Goal: Information Seeking & Learning: Find specific fact

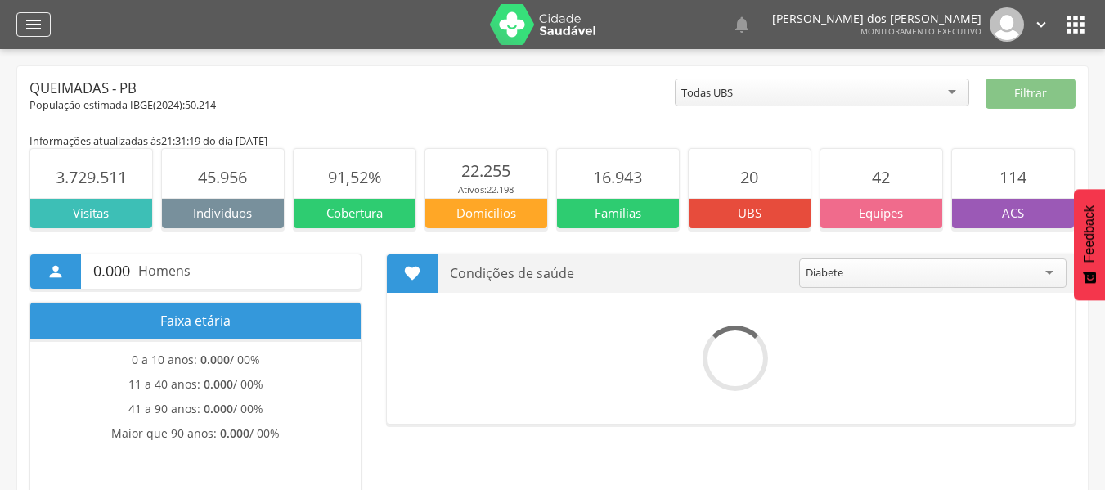
click at [37, 32] on icon "" at bounding box center [34, 25] width 20 height 20
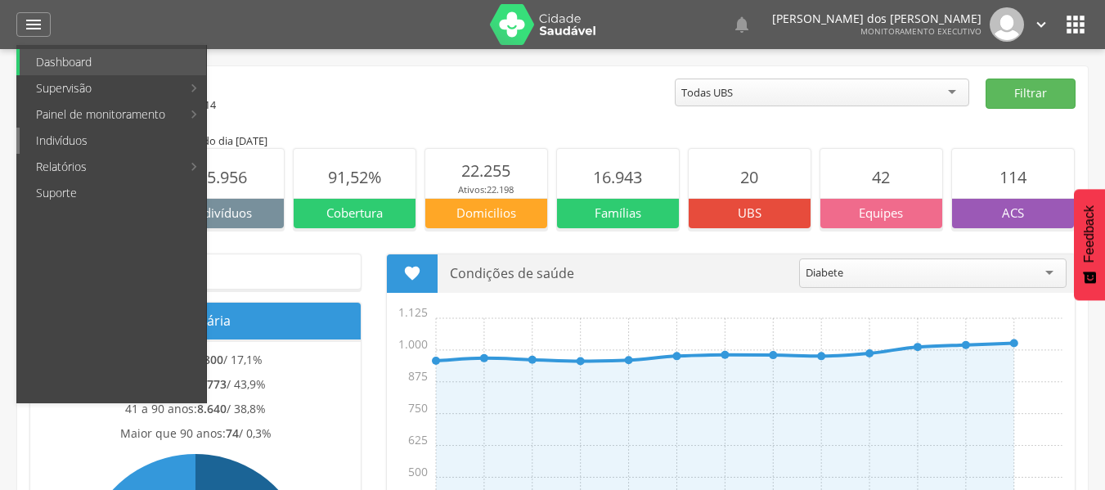
click at [56, 137] on link "Indivíduos" at bounding box center [113, 141] width 186 height 26
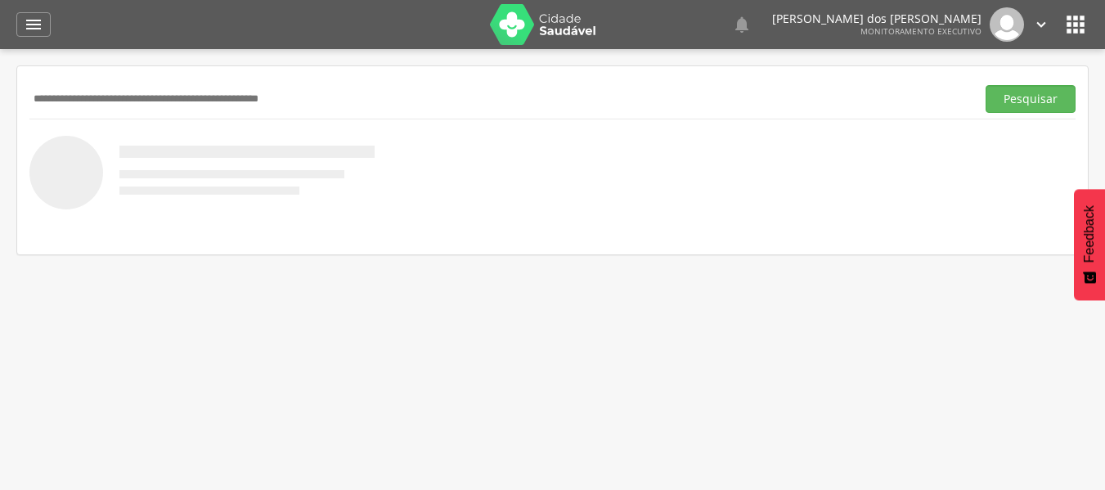
click at [65, 101] on input "text" at bounding box center [499, 99] width 940 height 28
click at [986, 85] on button "Pesquisar" at bounding box center [1031, 99] width 90 height 28
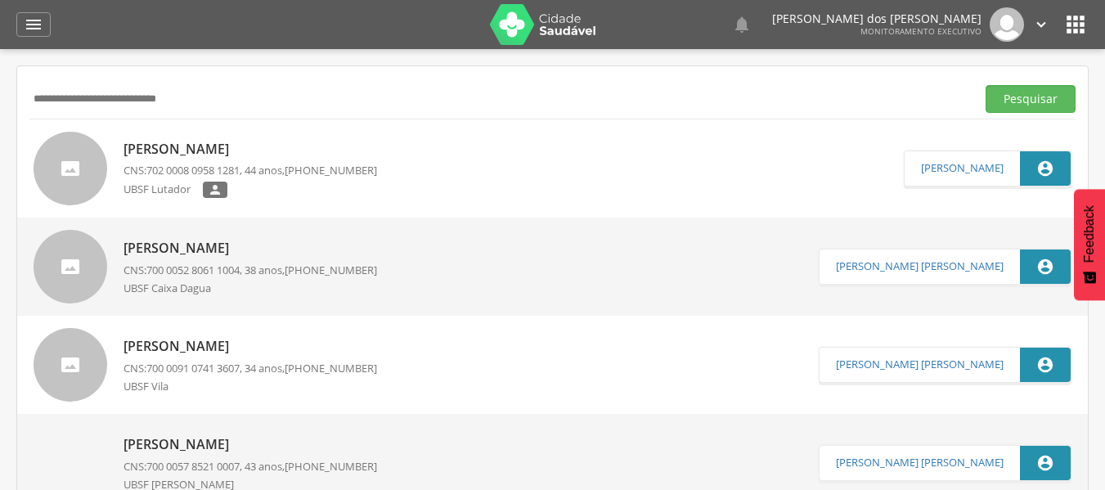
type input "**********"
click at [986, 85] on button "Pesquisar" at bounding box center [1031, 99] width 90 height 28
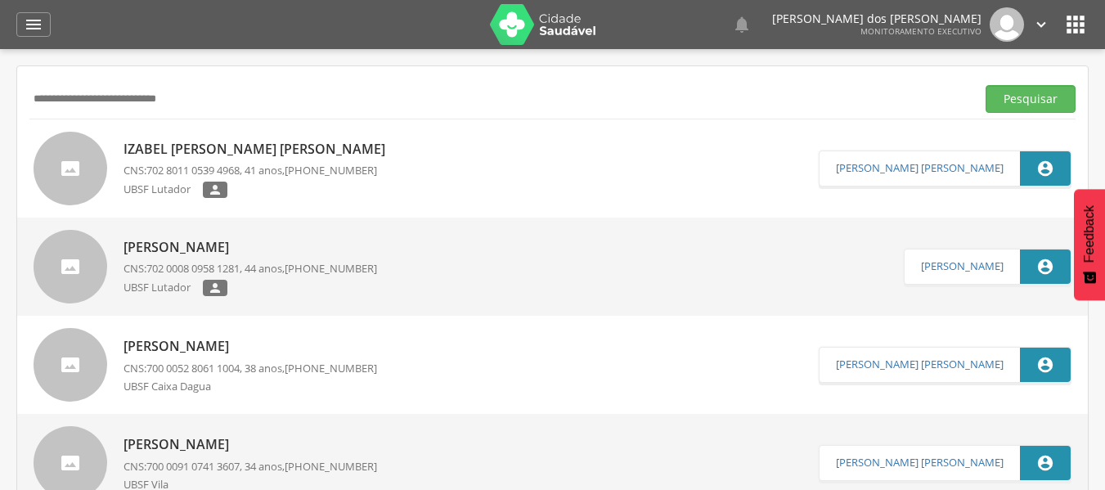
click at [177, 143] on p "Izabel [PERSON_NAME] [PERSON_NAME]" at bounding box center [259, 149] width 270 height 19
type input "**********"
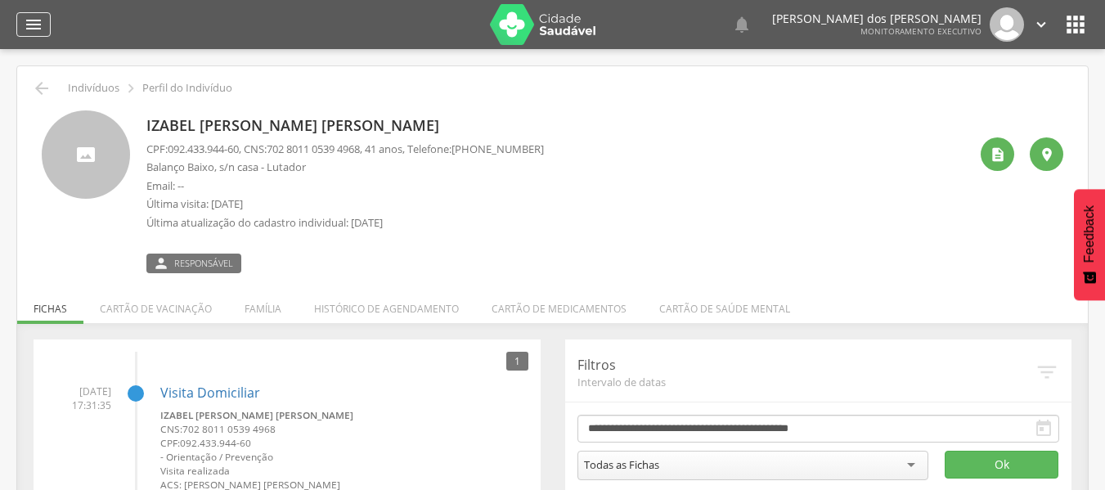
click at [35, 24] on icon "" at bounding box center [34, 25] width 20 height 20
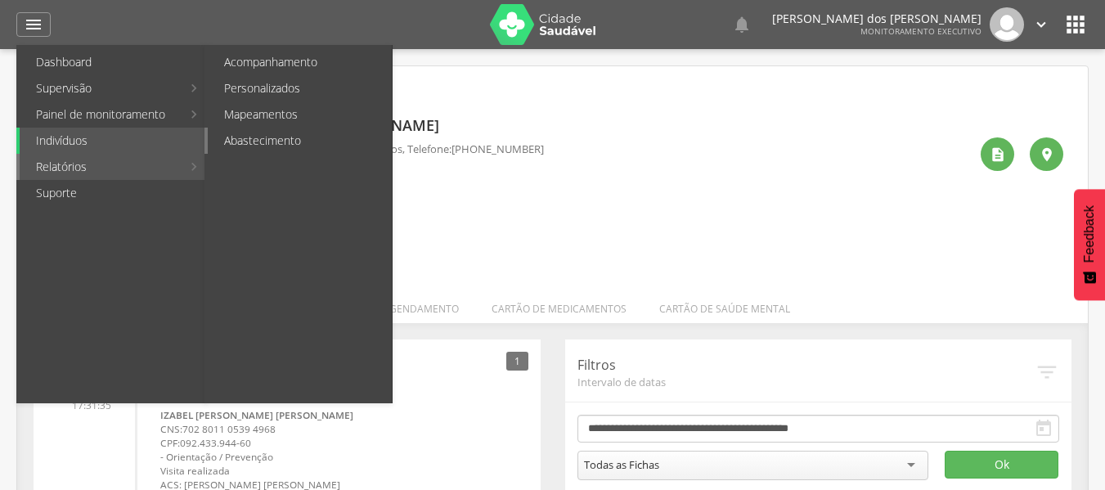
click at [234, 133] on link "Abastecimento" at bounding box center [300, 141] width 184 height 26
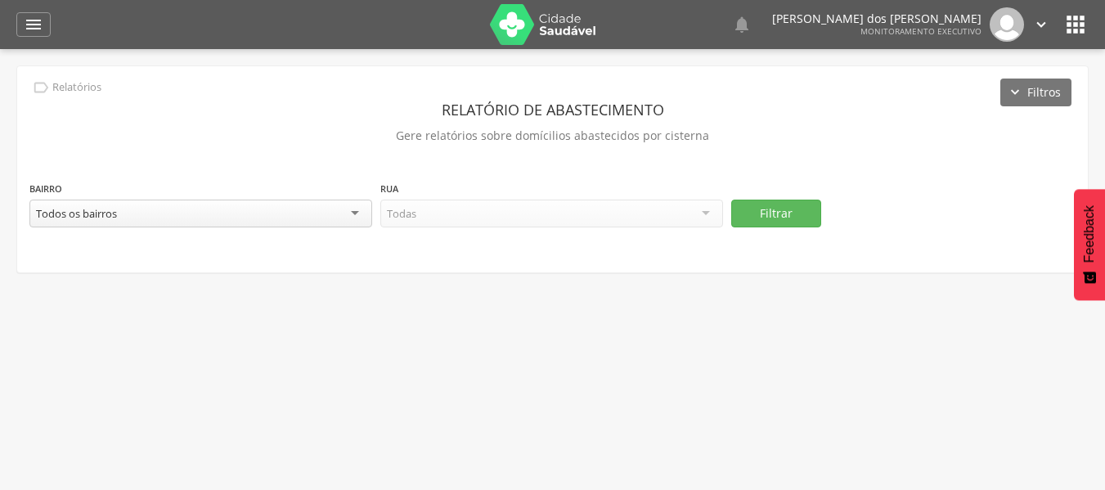
click at [357, 212] on div "Todos os bairros" at bounding box center [200, 214] width 343 height 28
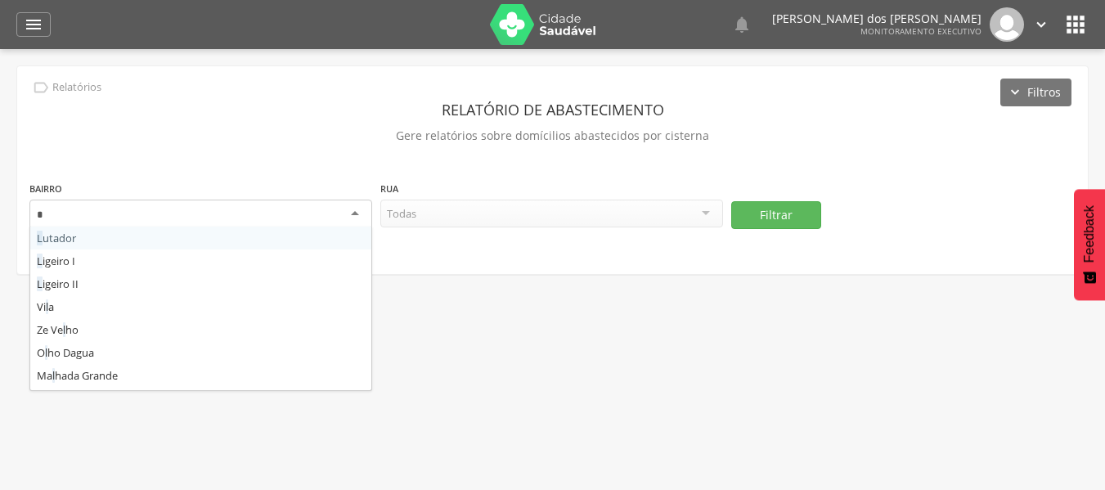
type input "**"
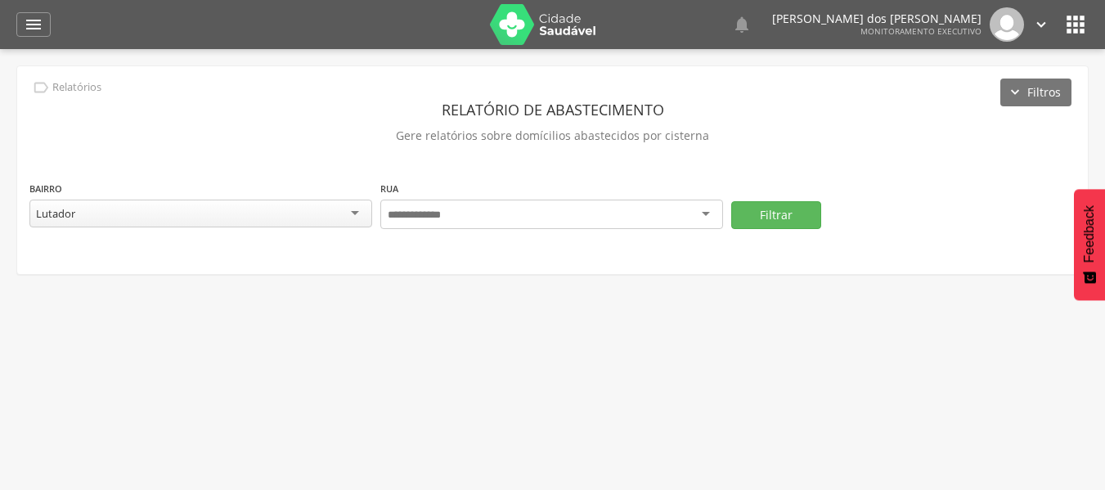
click at [704, 211] on div at bounding box center [551, 214] width 343 height 29
click at [598, 220] on div "Todas as ruas" at bounding box center [551, 214] width 343 height 28
type input "*******"
click at [773, 208] on button "Filtrar" at bounding box center [776, 214] width 90 height 28
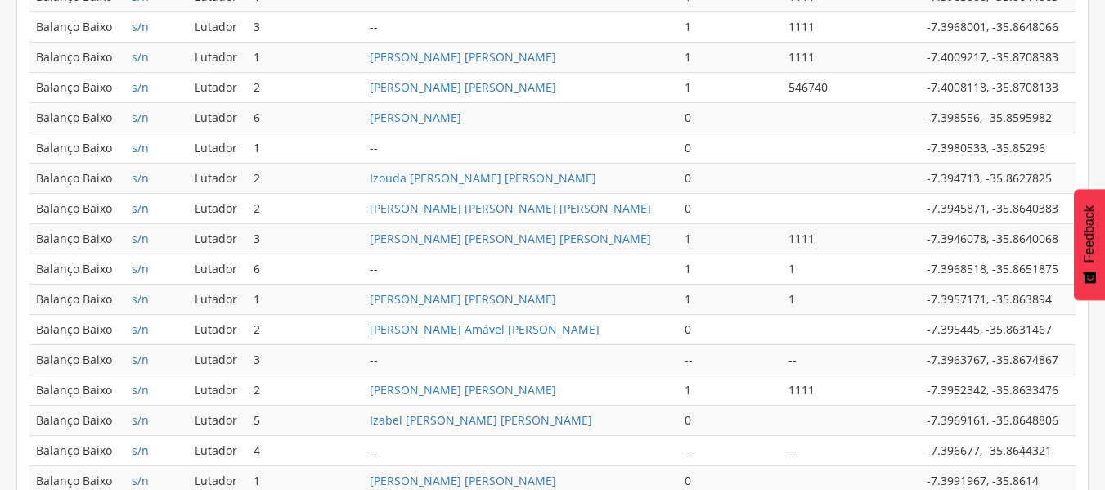
scroll to position [818, 0]
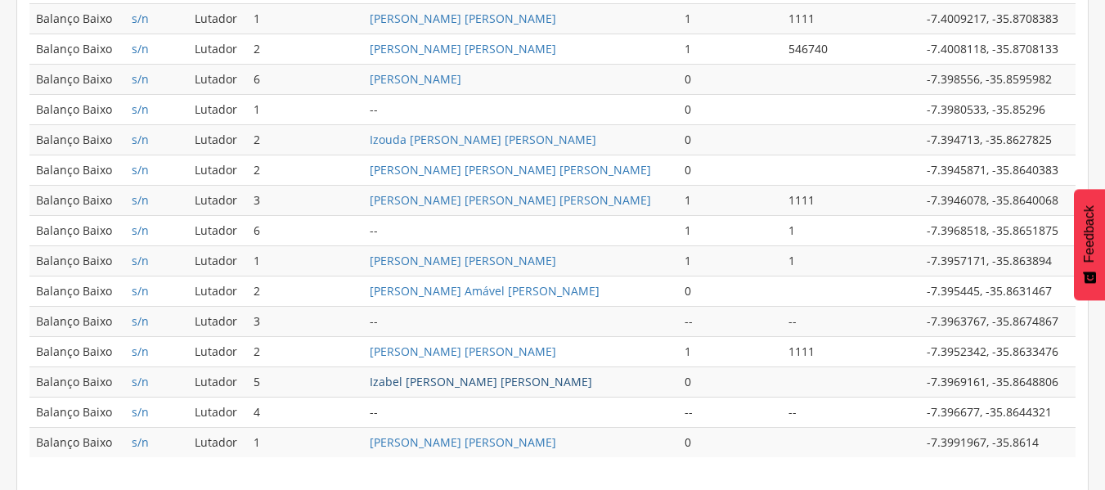
click at [455, 388] on link "Izabel [PERSON_NAME] [PERSON_NAME]" at bounding box center [481, 382] width 222 height 16
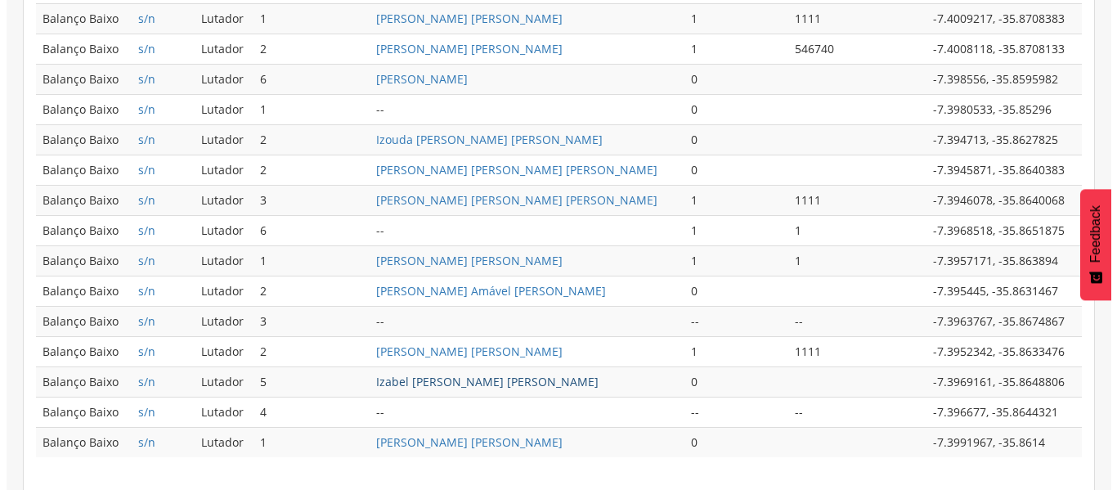
scroll to position [49, 0]
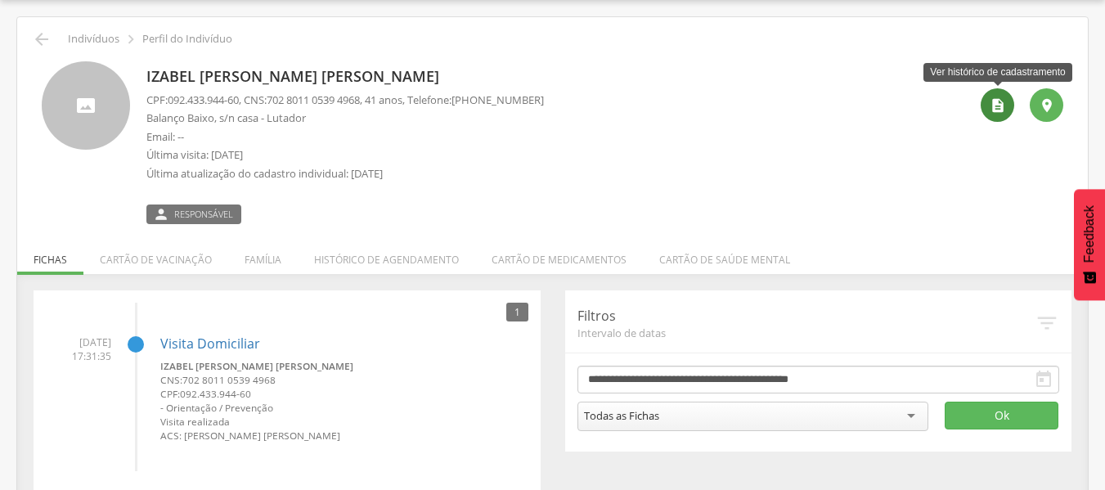
click at [992, 112] on icon "" at bounding box center [998, 105] width 16 height 16
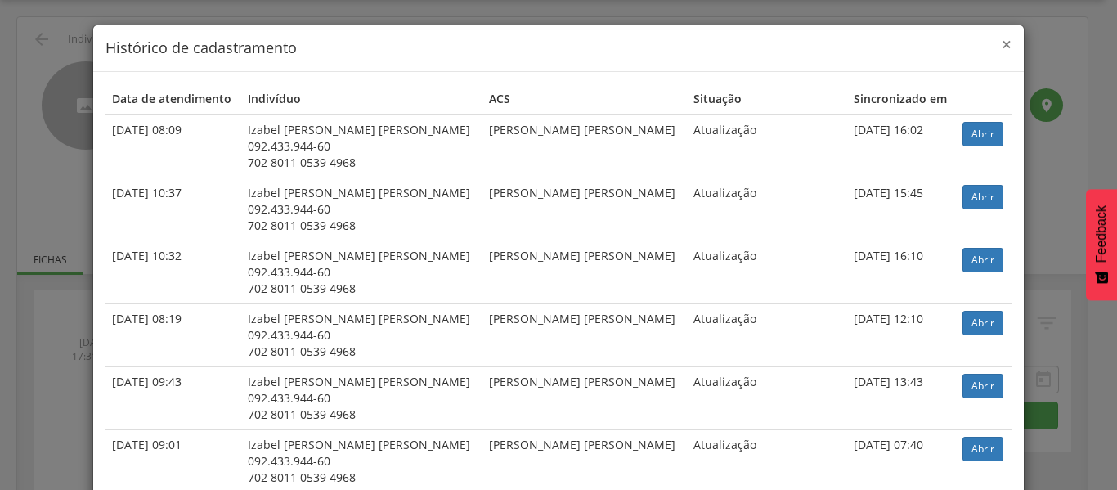
click at [1003, 51] on span "×" at bounding box center [1007, 44] width 10 height 23
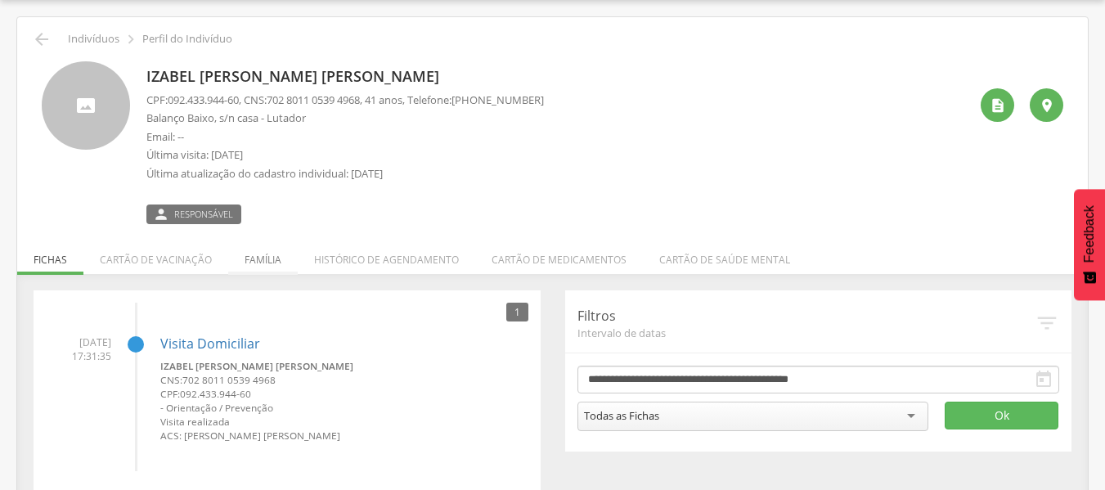
click at [252, 271] on li "Família" at bounding box center [263, 255] width 70 height 38
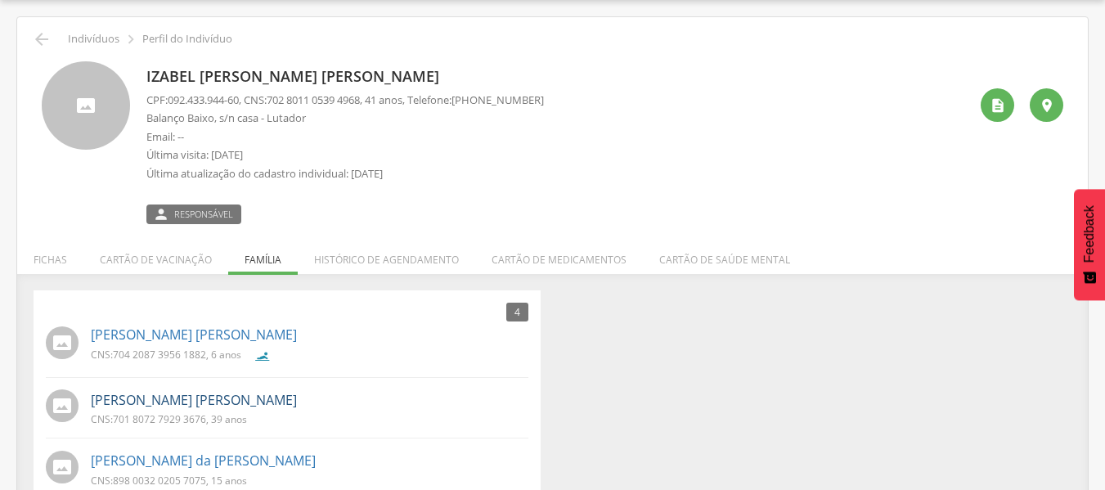
click at [137, 398] on link "[PERSON_NAME] [PERSON_NAME]" at bounding box center [194, 400] width 206 height 19
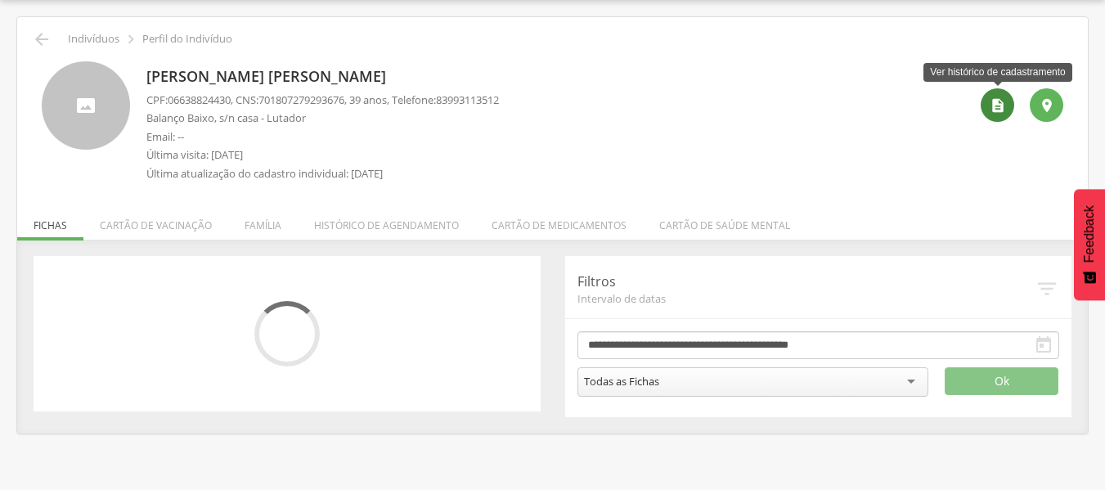
click at [987, 97] on div "" at bounding box center [998, 105] width 34 height 34
